Goal: Task Accomplishment & Management: Manage account settings

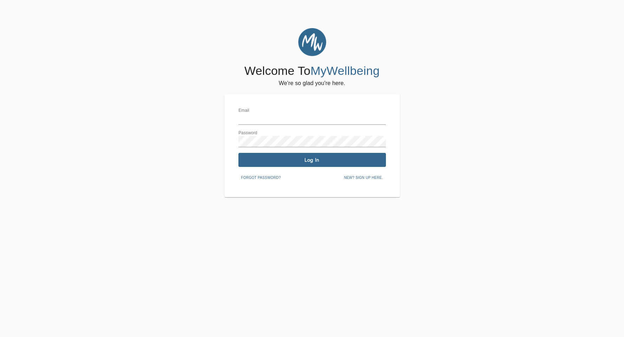
type input "[PERSON_NAME][EMAIL_ADDRESS][DOMAIN_NAME]"
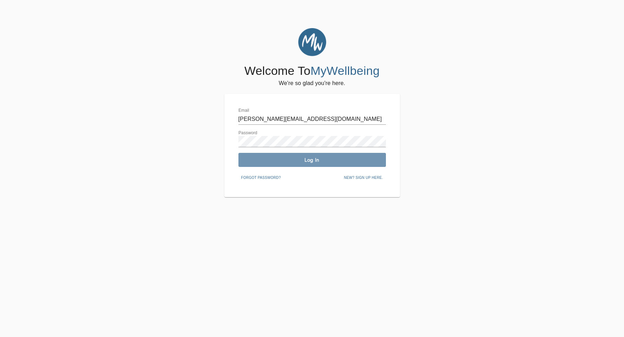
click at [276, 160] on span "Log In" at bounding box center [312, 160] width 142 height 7
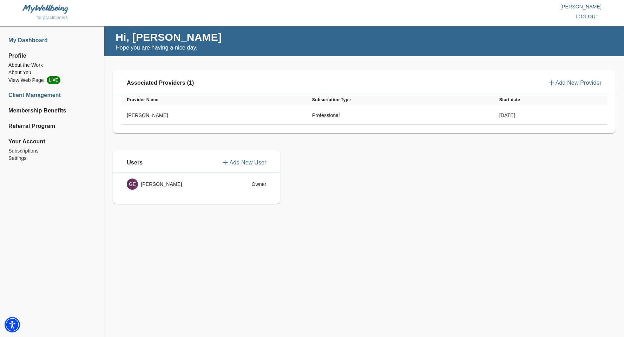
click at [31, 95] on li "Client Management" at bounding box center [51, 95] width 87 height 8
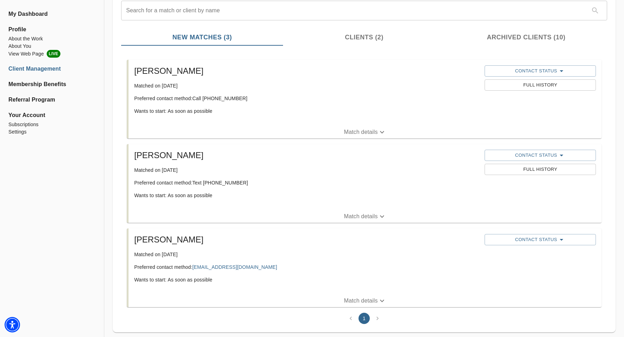
scroll to position [86, 0]
click at [567, 156] on span "Contact Status" at bounding box center [540, 155] width 104 height 8
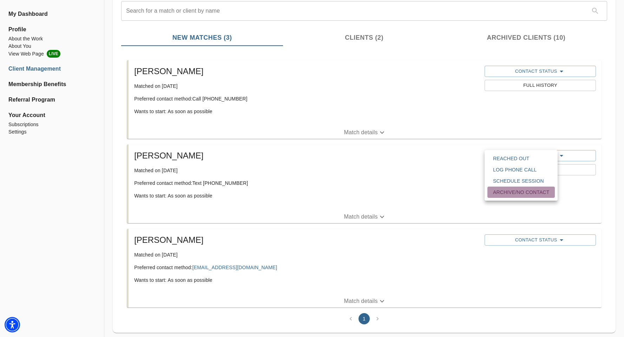
click at [541, 194] on span "Archive/No contact" at bounding box center [521, 192] width 56 height 7
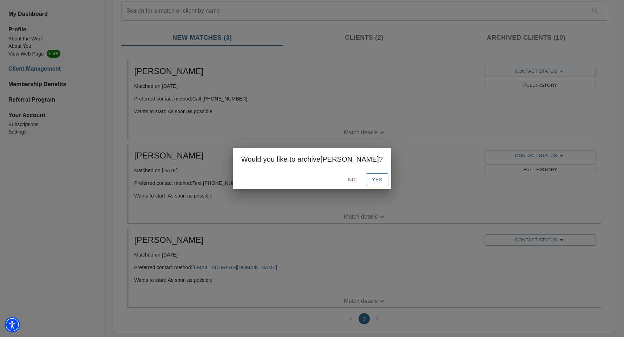
click at [372, 181] on span "Yes" at bounding box center [377, 179] width 11 height 9
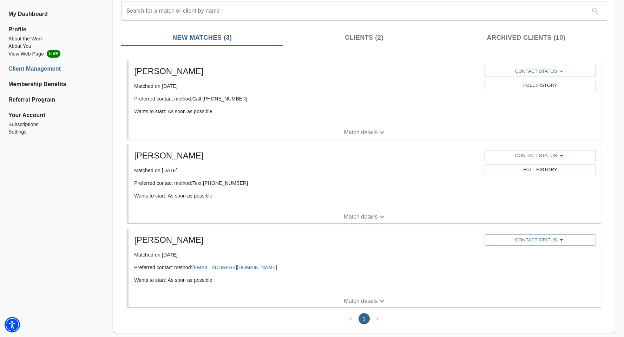
scroll to position [17, 0]
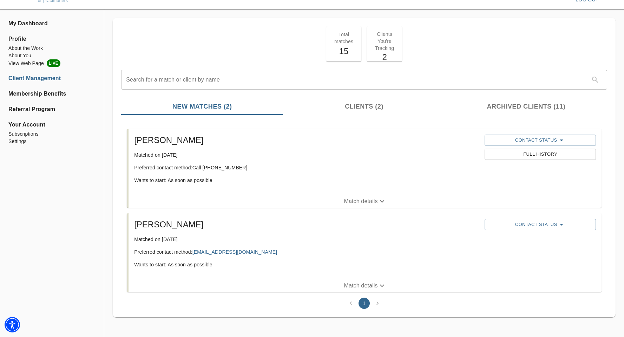
click at [344, 201] on p "Match details" at bounding box center [361, 201] width 34 height 8
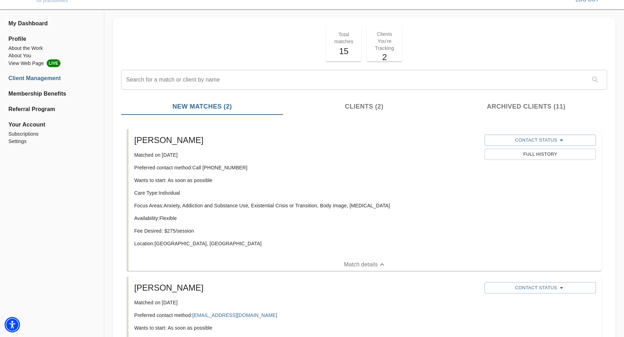
click at [276, 196] on div "Care Type: Individual Focus Areas: Anxiety, Addiction and Substance Use, Existe…" at bounding box center [306, 220] width 345 height 63
